Goal: Find specific page/section: Find specific page/section

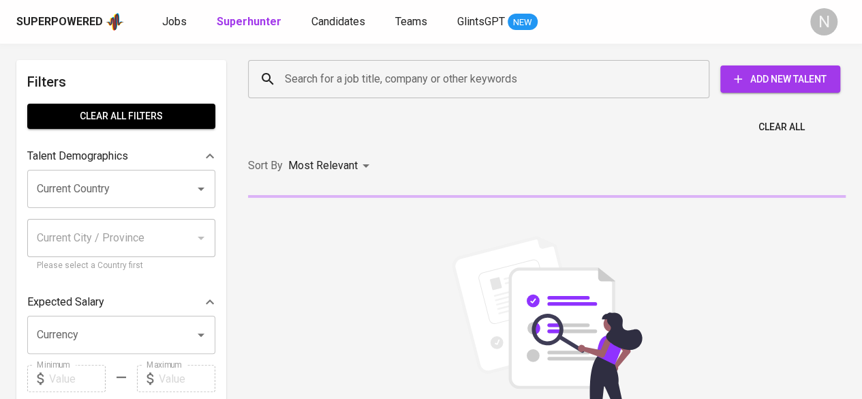
click at [421, 66] on input "Search for a job title, company or other keywords" at bounding box center [481, 79] width 401 height 26
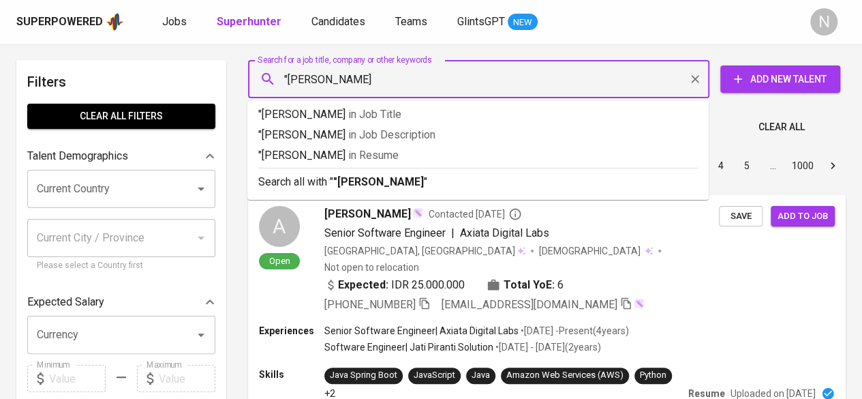
type input ""[PERSON_NAME]""
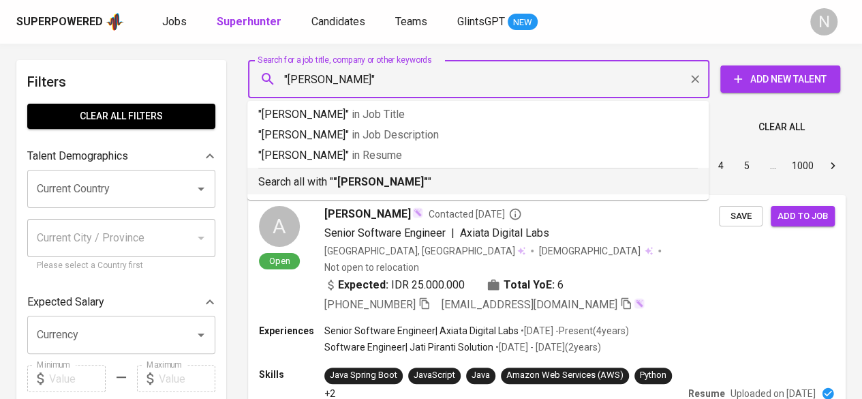
click at [391, 180] on b ""[PERSON_NAME]"" at bounding box center [380, 181] width 95 height 13
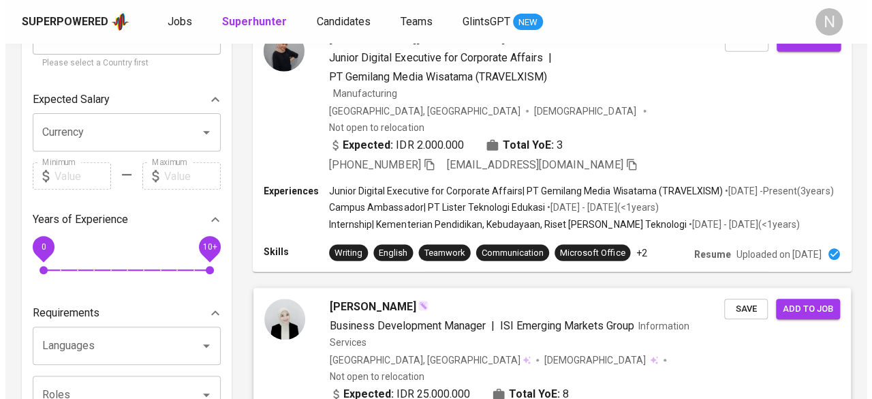
scroll to position [129, 0]
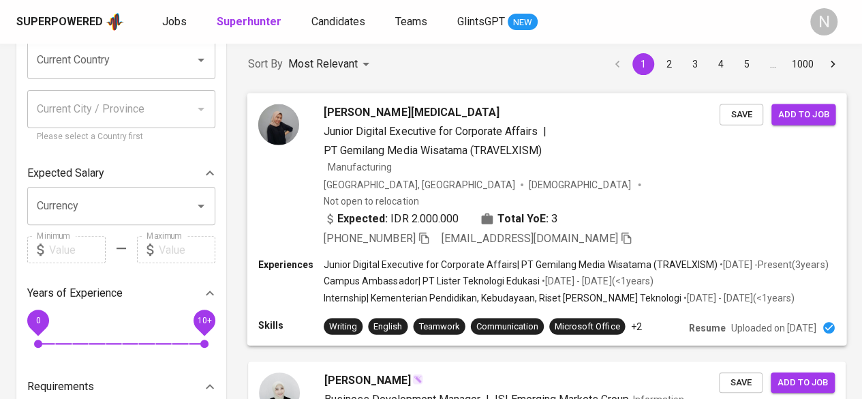
click at [529, 183] on span "[DEMOGRAPHIC_DATA]" at bounding box center [581, 184] width 104 height 14
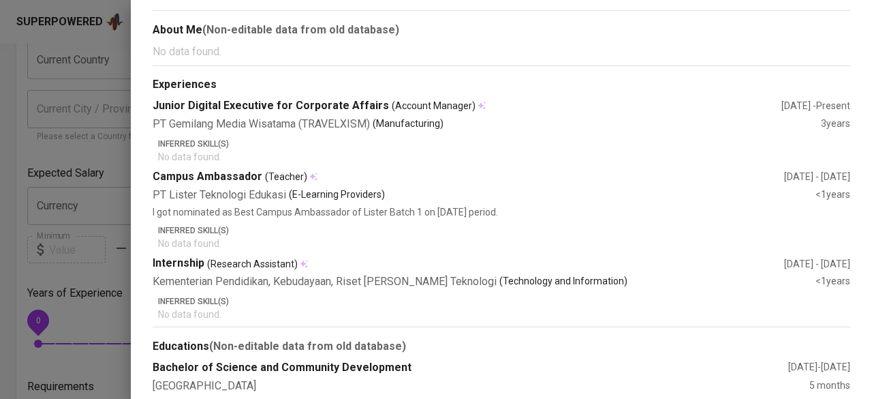
scroll to position [341, 0]
click at [117, 140] on div at bounding box center [436, 199] width 872 height 399
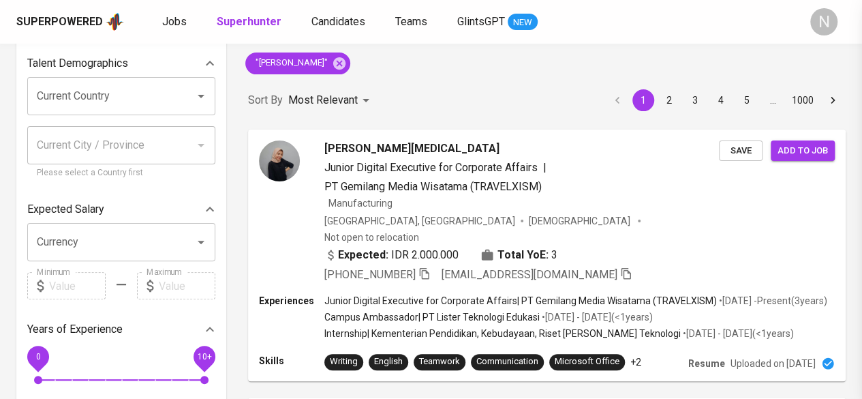
scroll to position [0, 0]
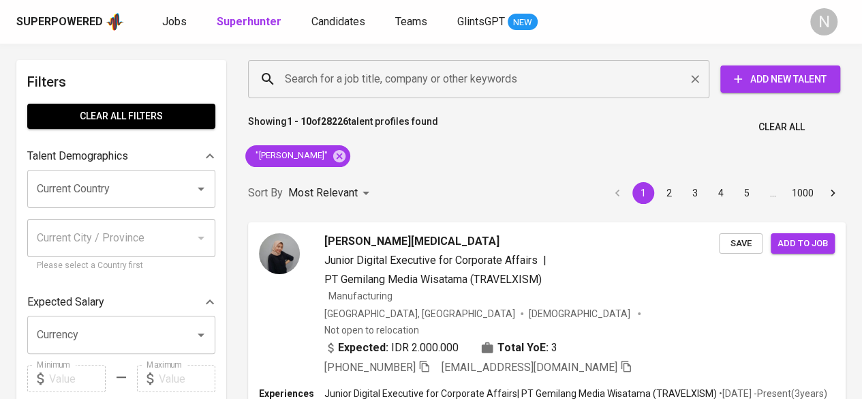
click at [360, 85] on input "Search for a job title, company or other keywords" at bounding box center [481, 79] width 401 height 26
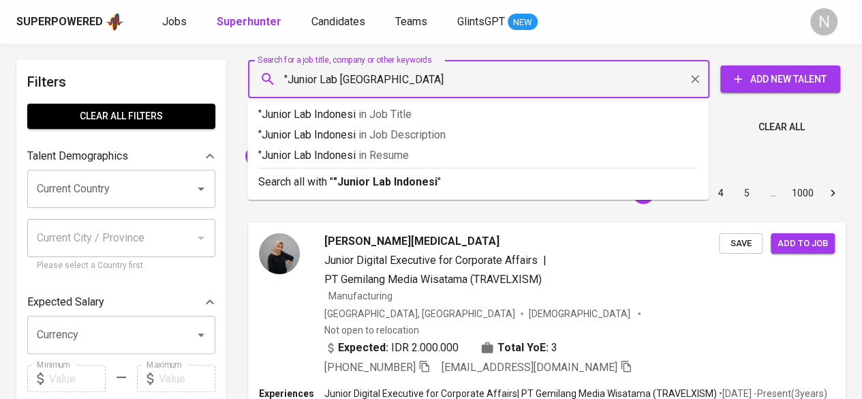
type input ""Junior Lab Indonesia""
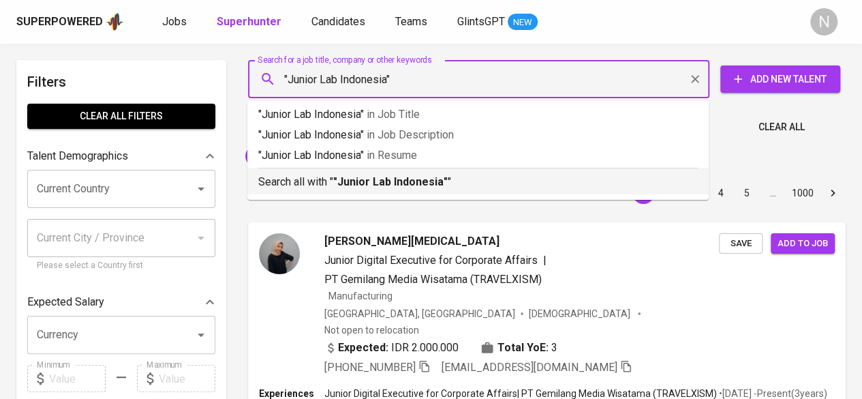
click at [386, 178] on b ""Junior Lab Indonesia"" at bounding box center [390, 181] width 115 height 13
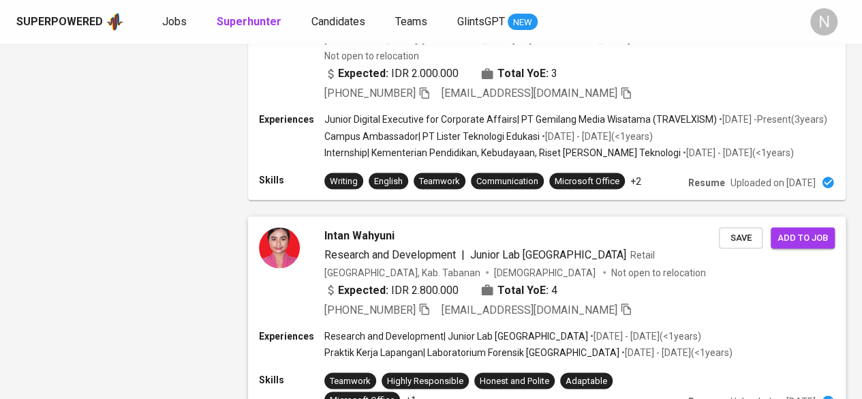
scroll to position [1412, 0]
